Goal: Obtain resource: Download file/media

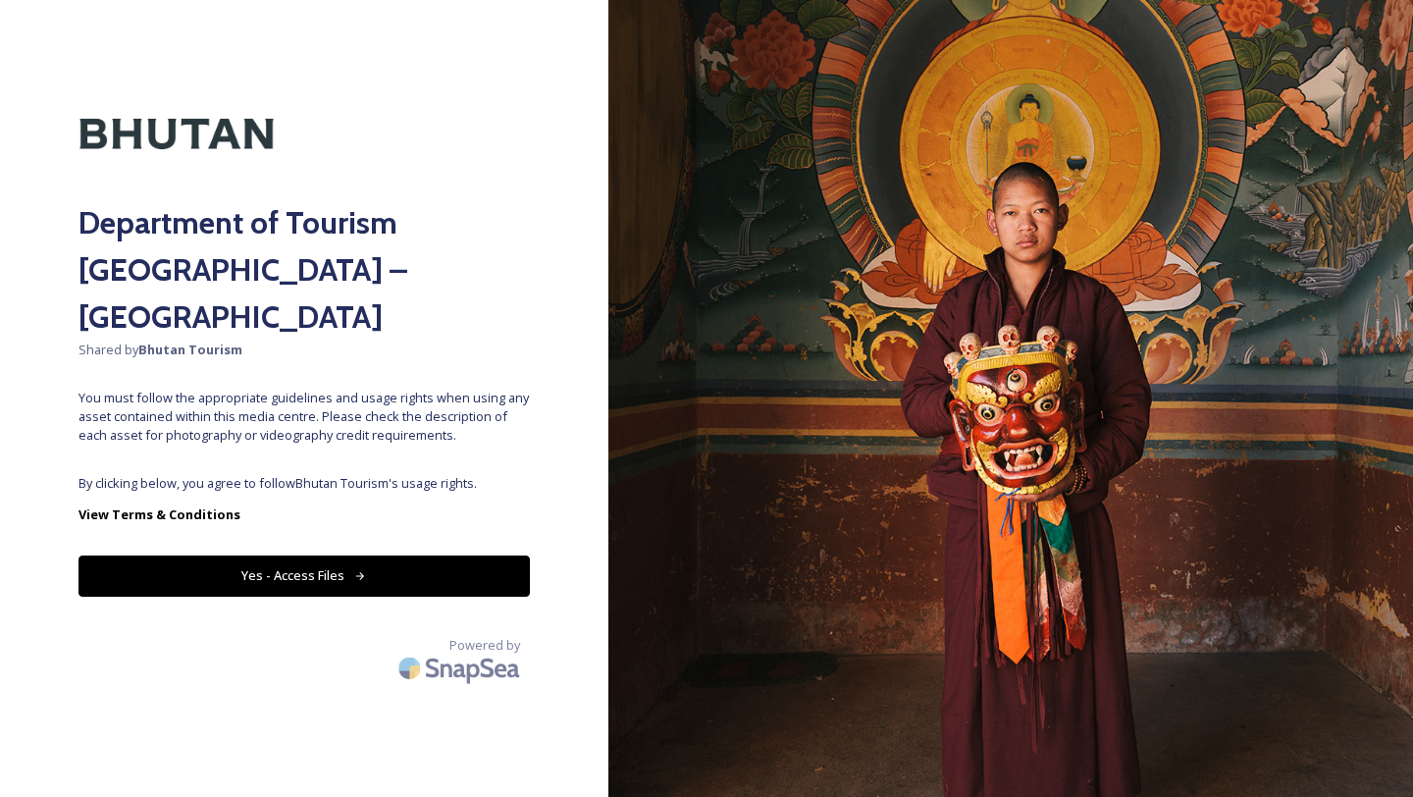
click at [482, 555] on button "Yes - Access Files" at bounding box center [304, 575] width 451 height 40
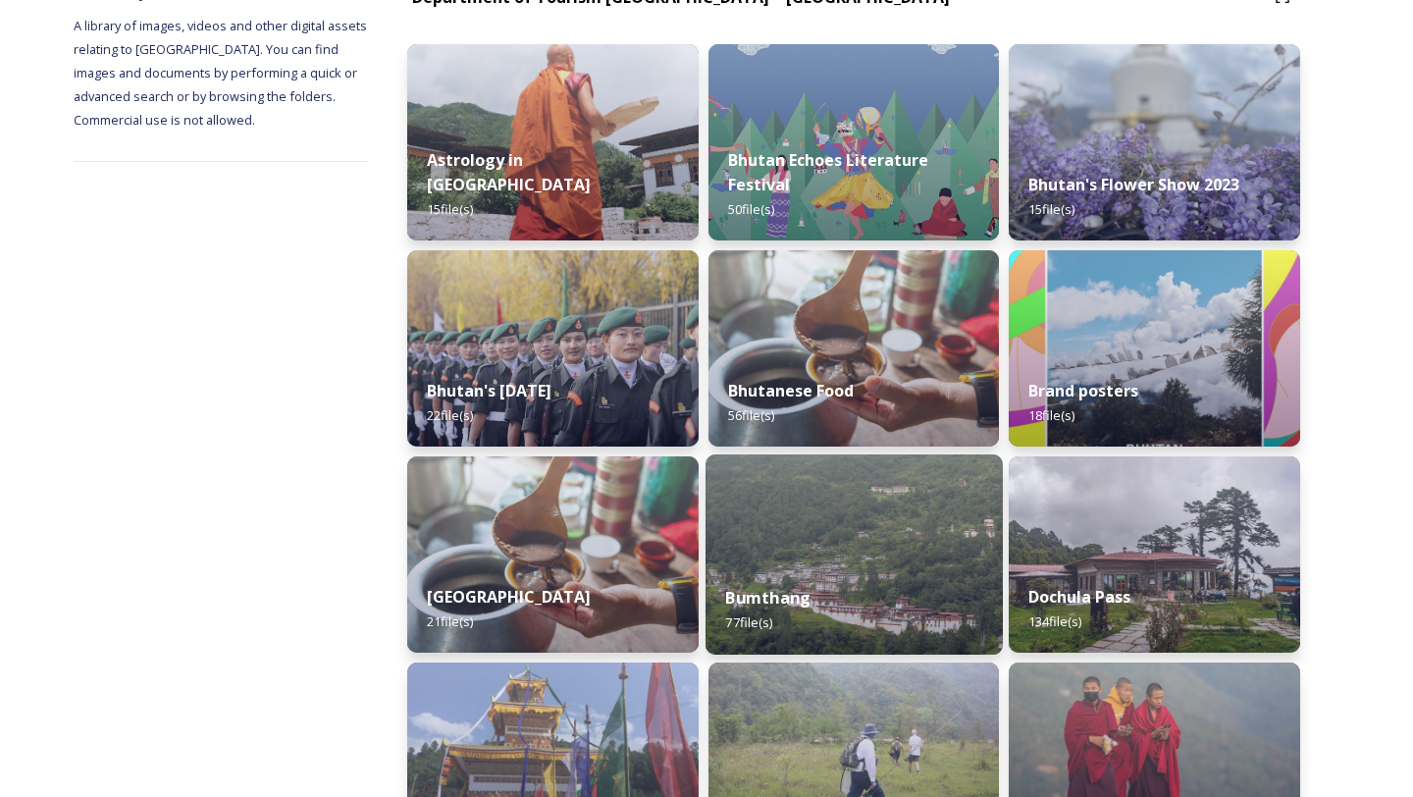
scroll to position [196, 0]
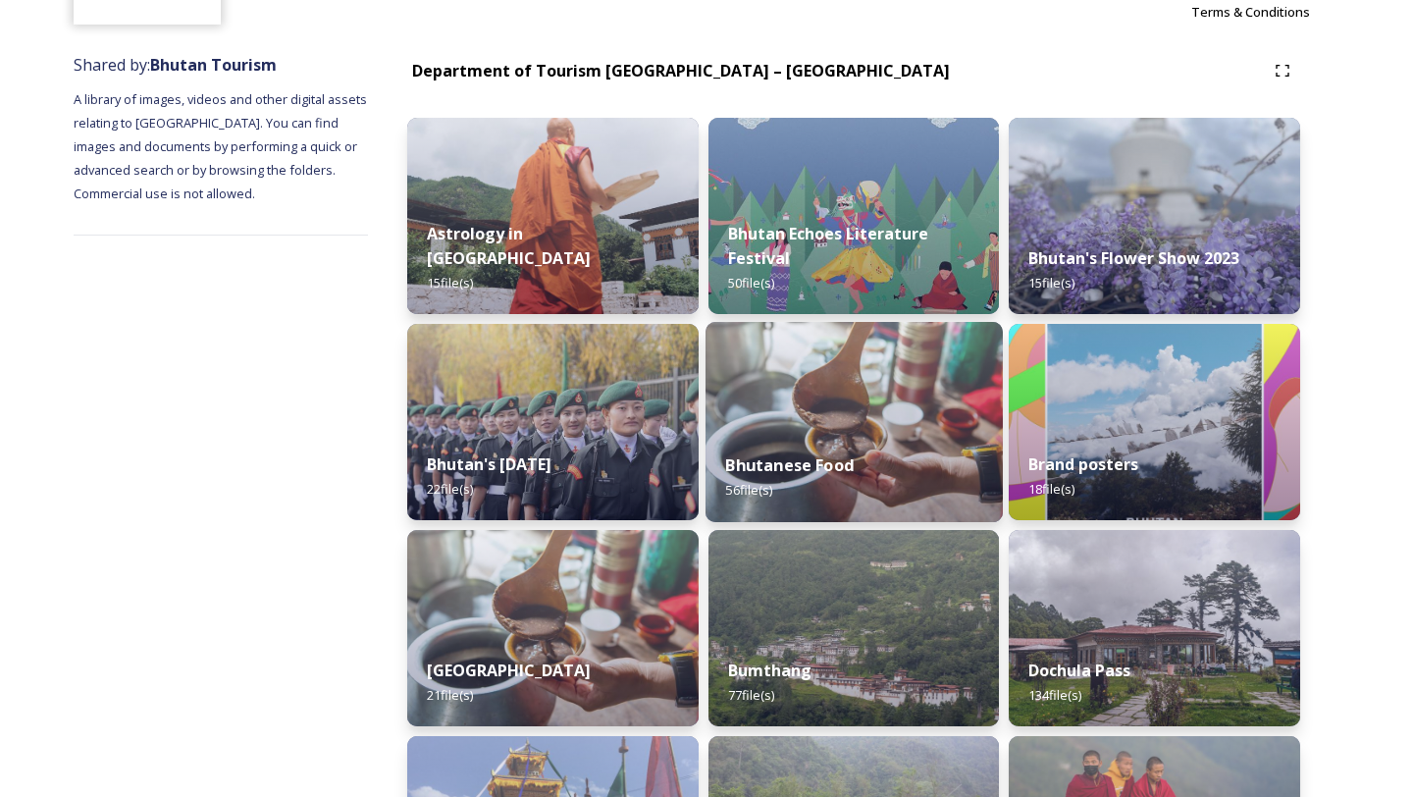
click at [882, 452] on div "Bhutanese Food 56 file(s)" at bounding box center [854, 477] width 297 height 89
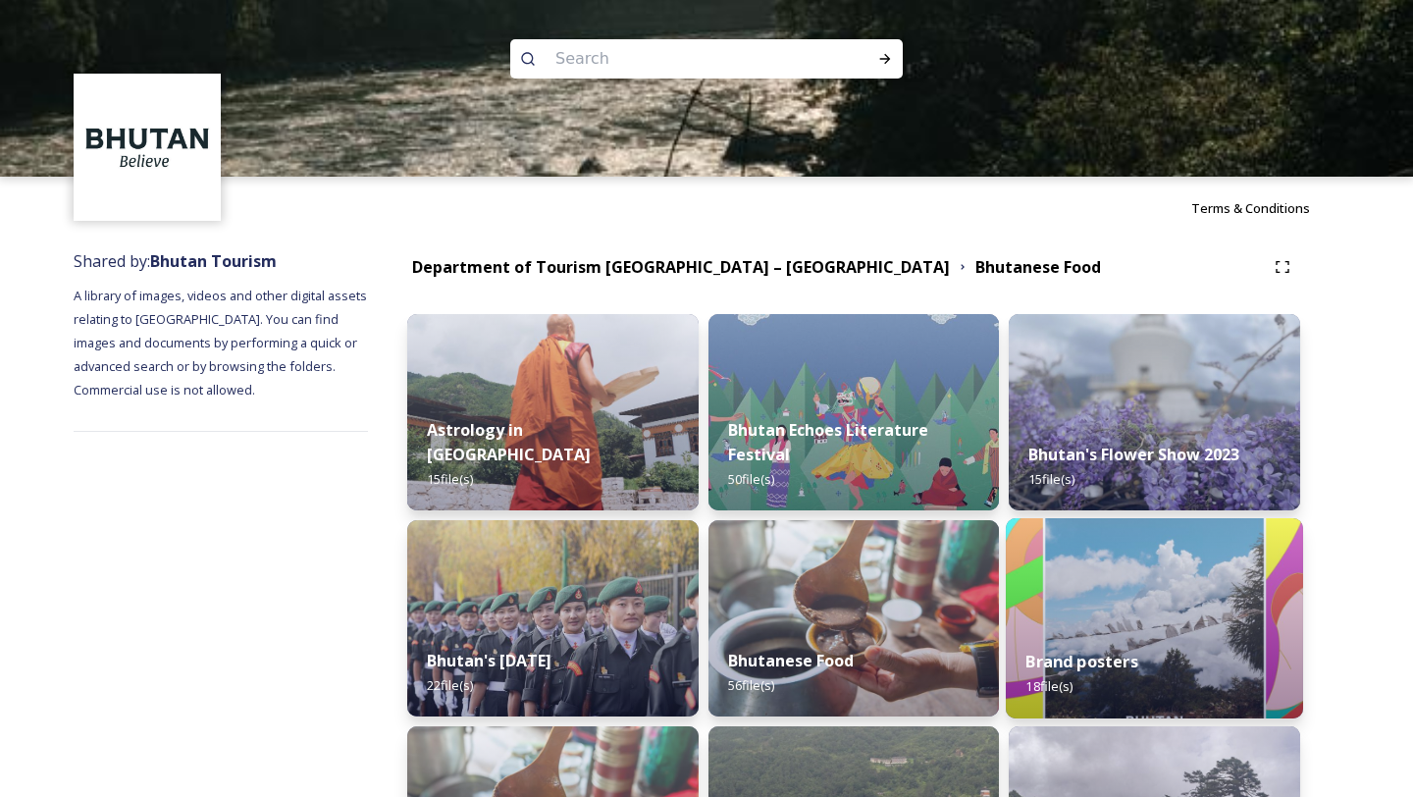
click at [1158, 553] on img at bounding box center [1154, 618] width 297 height 200
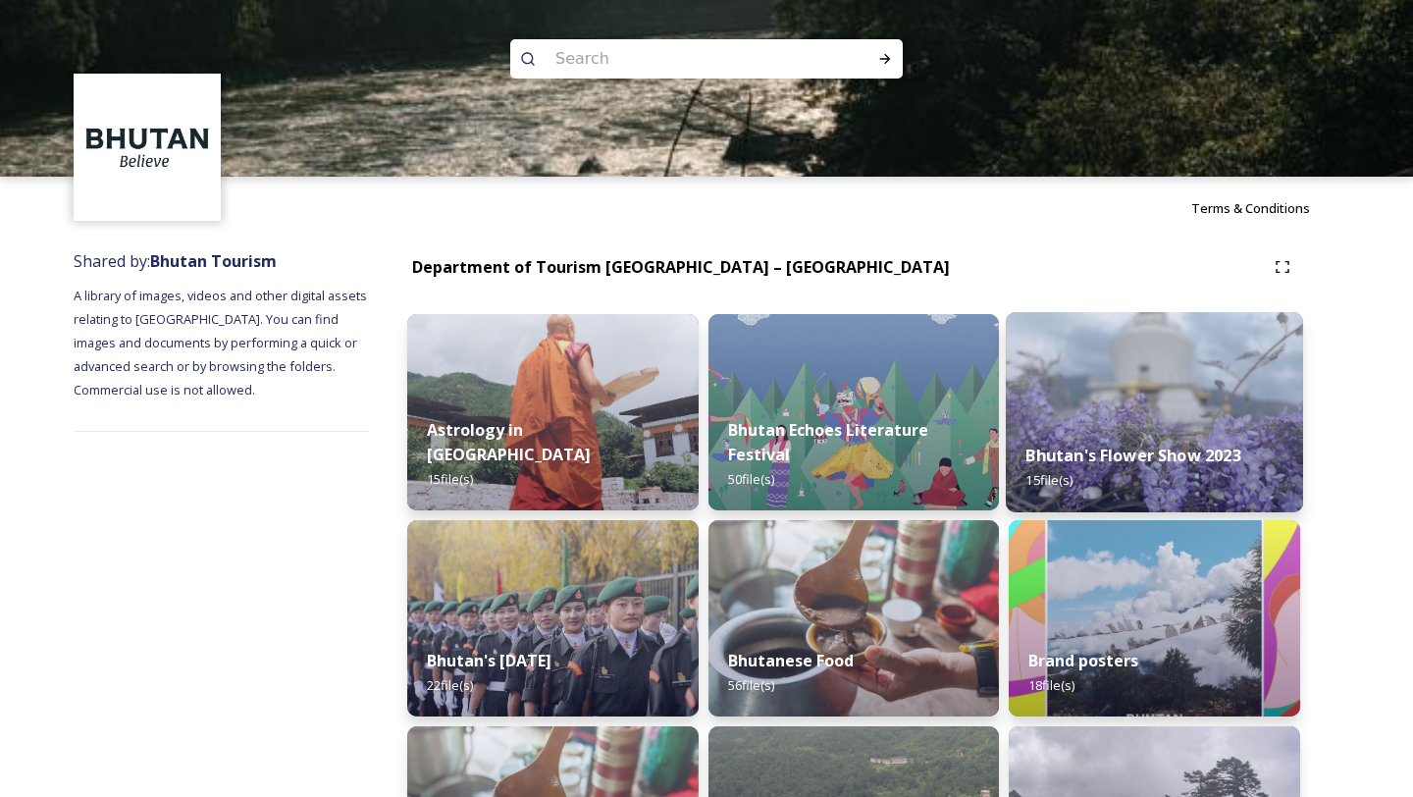
click at [1090, 405] on img at bounding box center [1154, 412] width 297 height 200
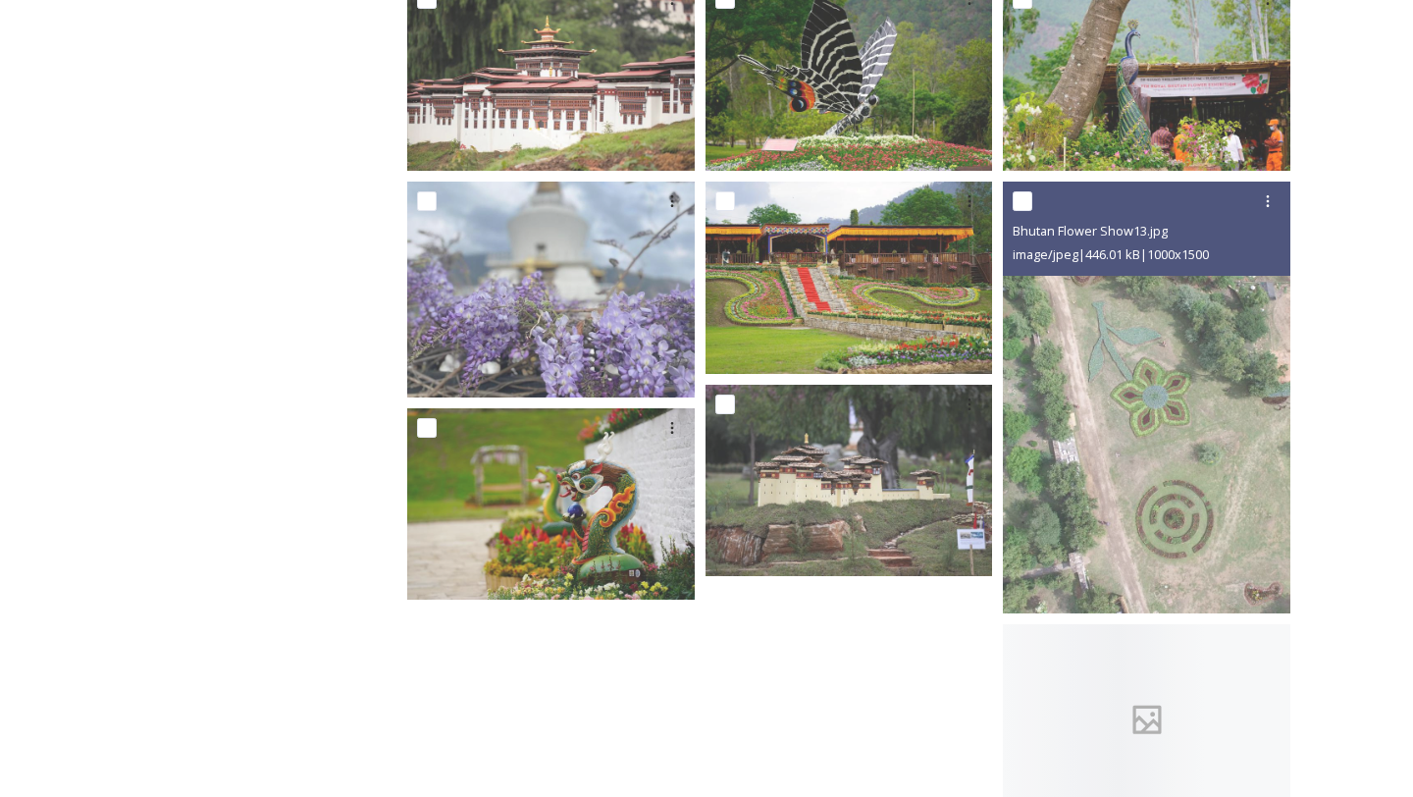
scroll to position [860, 0]
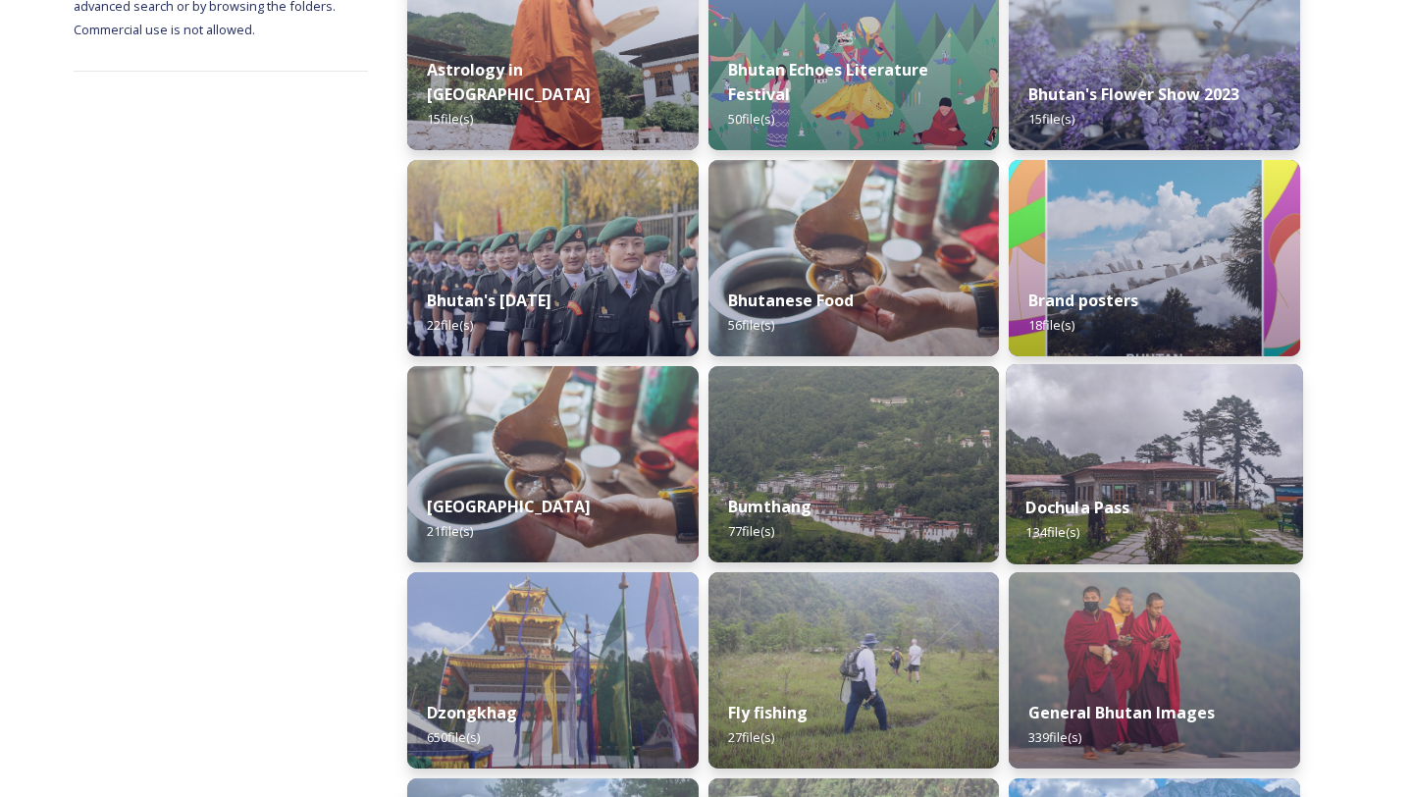
scroll to position [375, 0]
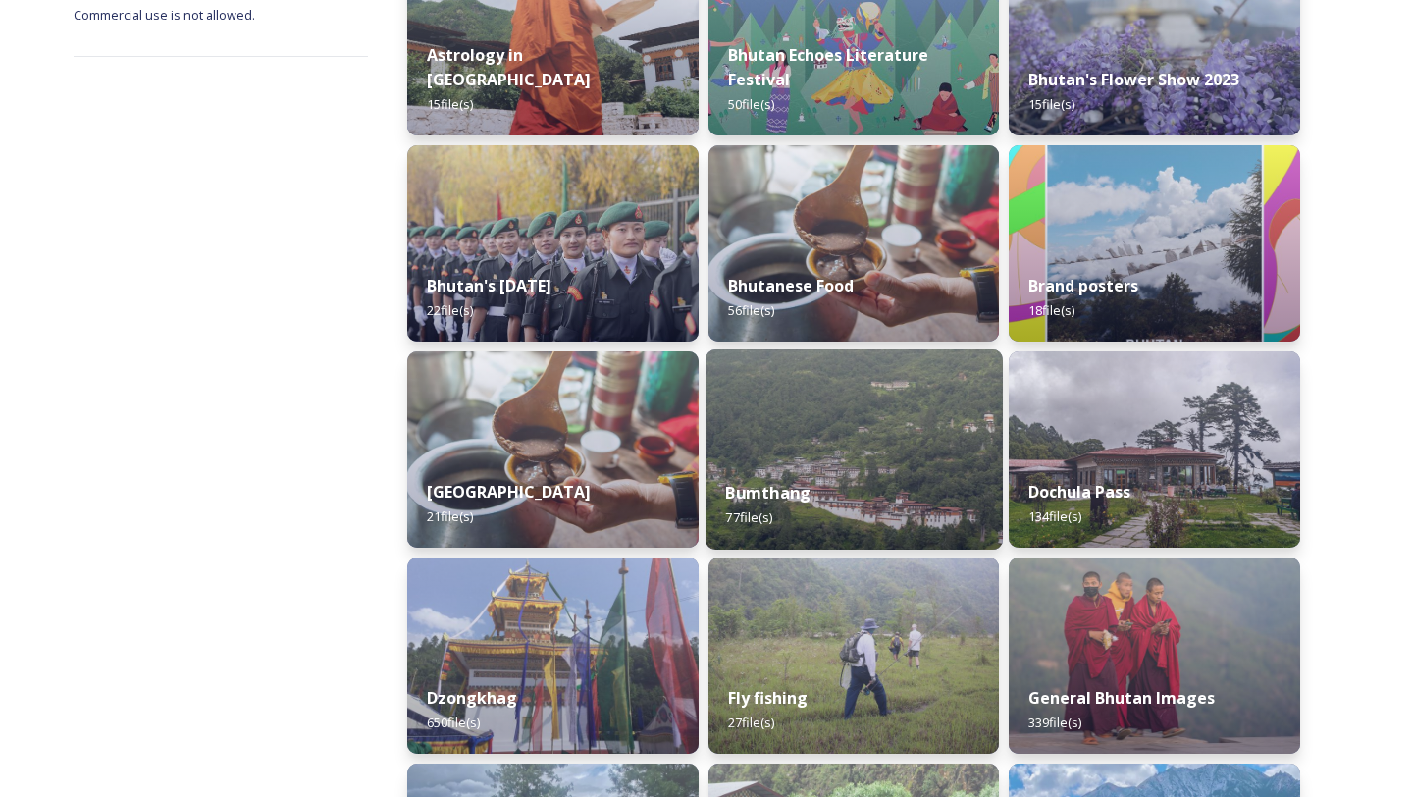
click at [924, 438] on img at bounding box center [854, 449] width 297 height 200
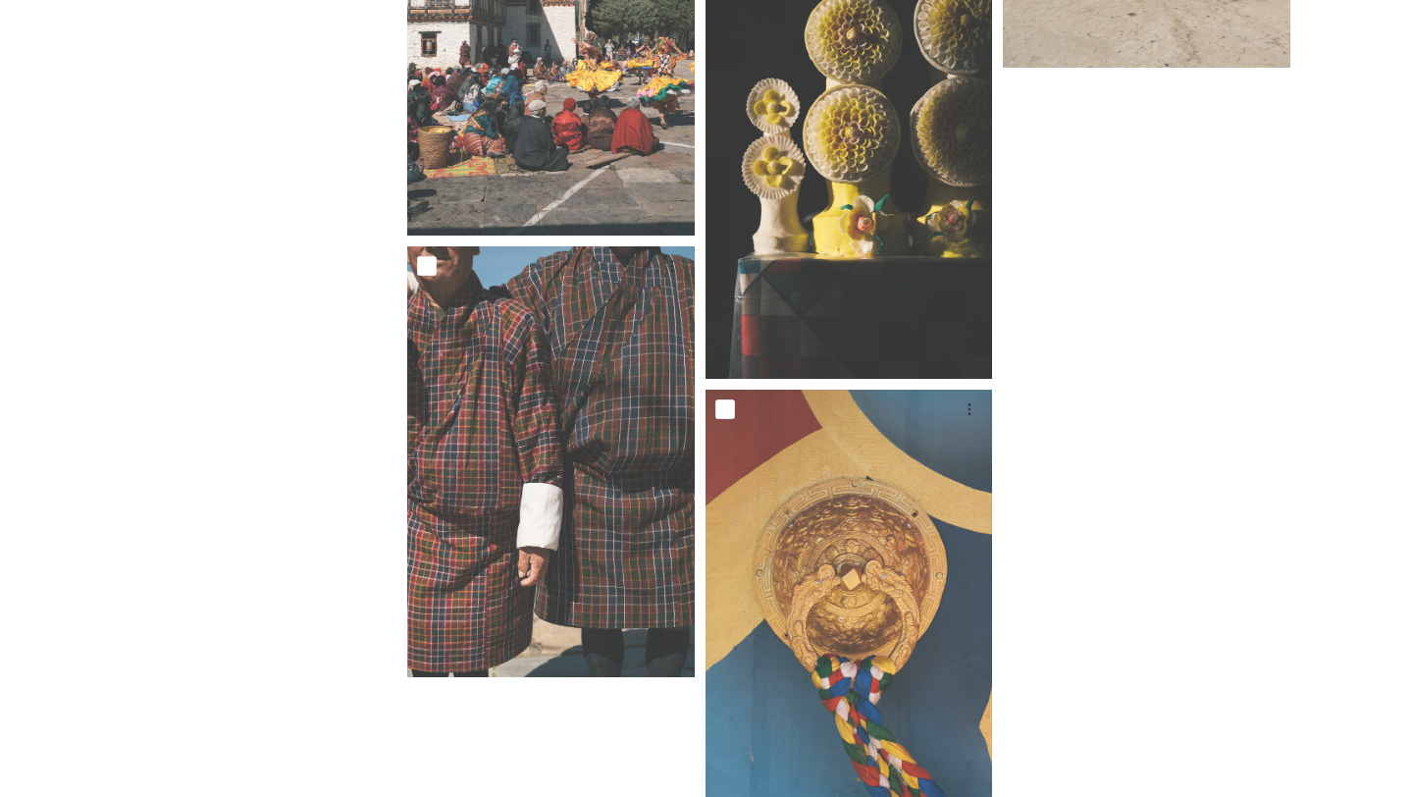
scroll to position [8703, 0]
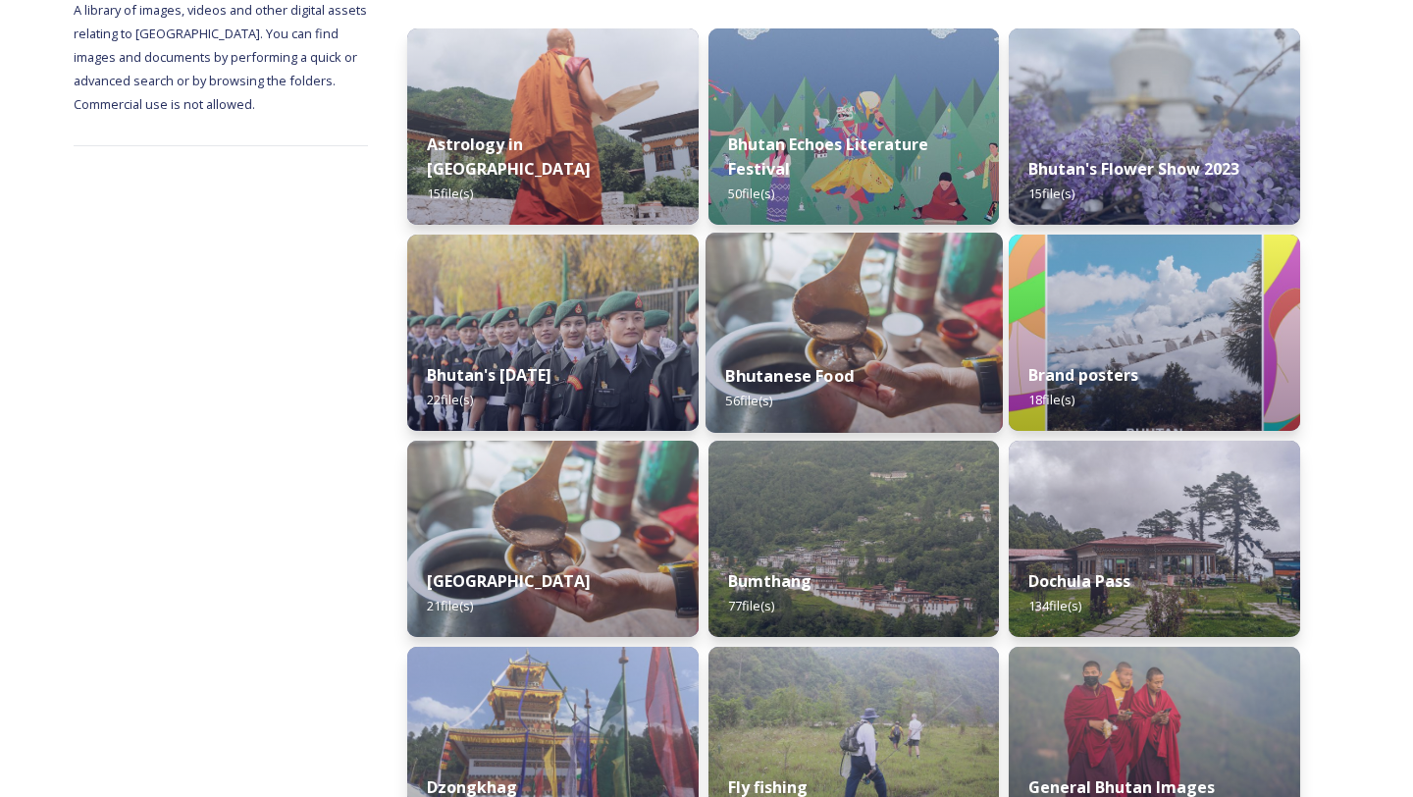
scroll to position [343, 0]
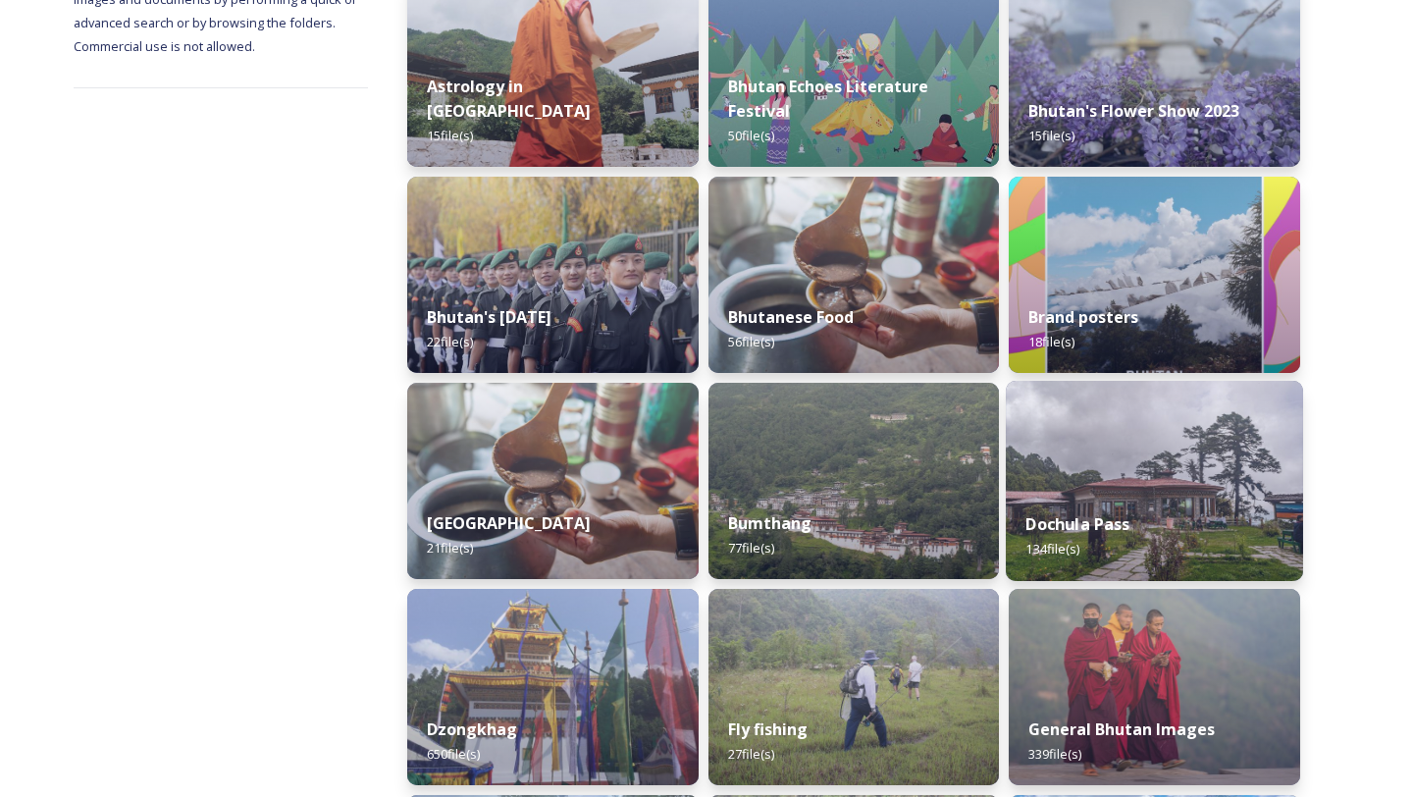
click at [1107, 465] on img at bounding box center [1154, 481] width 297 height 200
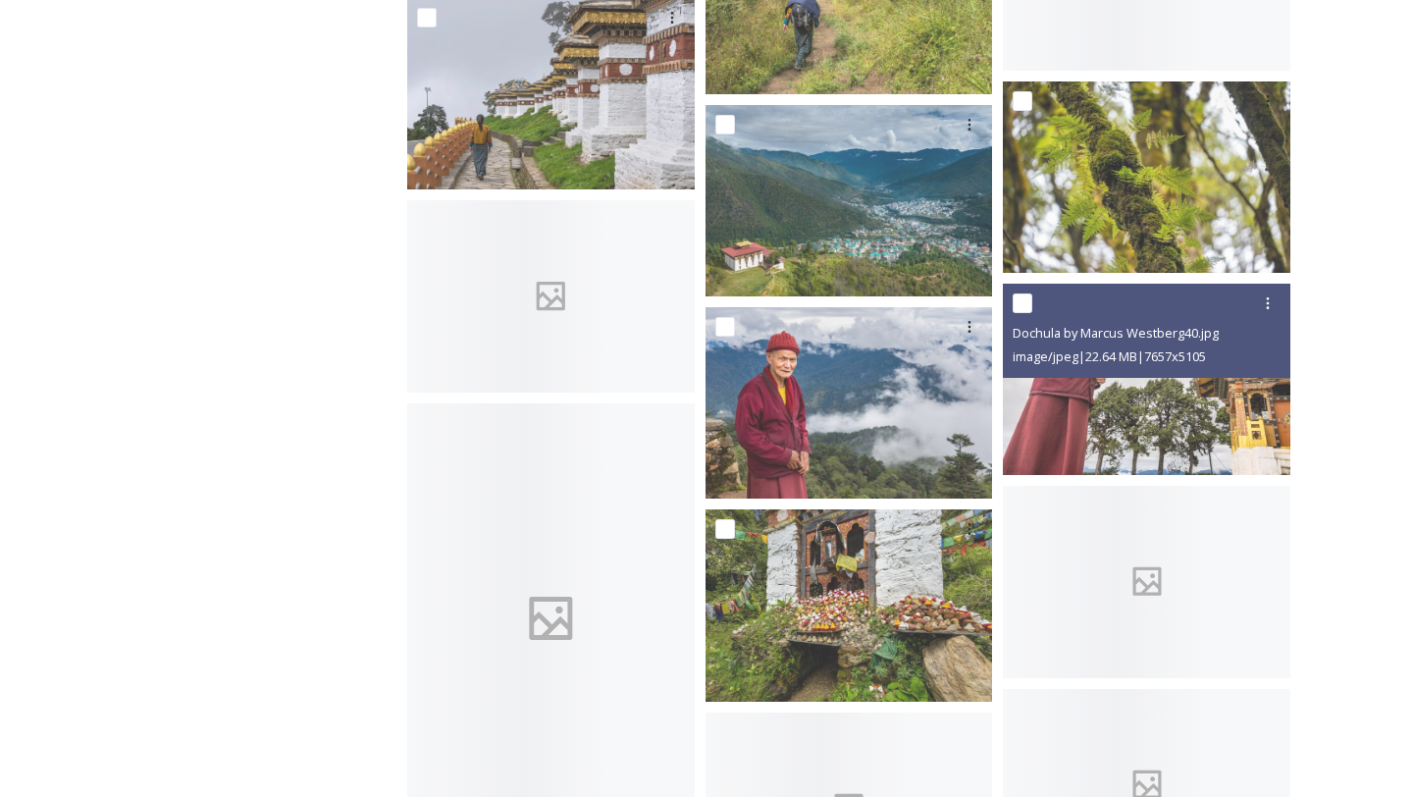
scroll to position [8763, 0]
